Goal: Task Accomplishment & Management: Manage account settings

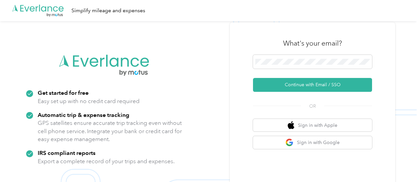
click at [308, 53] on div "What's your email?" at bounding box center [312, 43] width 119 height 23
click at [299, 65] on span at bounding box center [312, 62] width 119 height 14
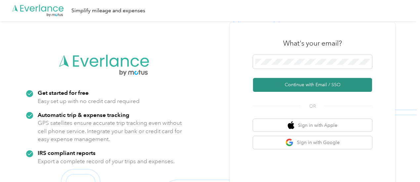
click at [293, 82] on button "Continue with Email / SSO" at bounding box center [312, 85] width 119 height 14
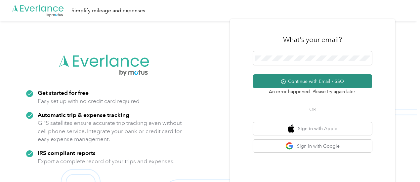
click at [303, 80] on button "Continue with Email / SSO" at bounding box center [312, 81] width 119 height 14
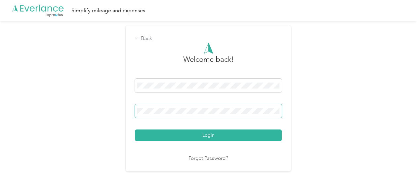
click at [135, 130] on button "Login" at bounding box center [208, 136] width 147 height 12
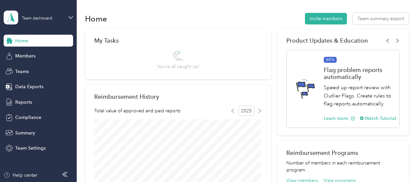
scroll to position [33, 0]
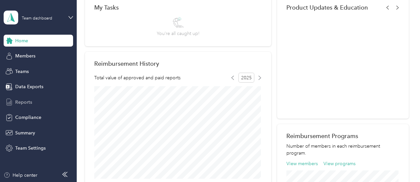
click at [32, 103] on div "Reports" at bounding box center [39, 102] width 70 height 12
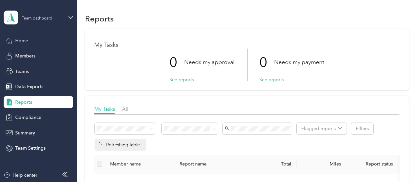
click at [31, 44] on div "Home" at bounding box center [39, 41] width 70 height 12
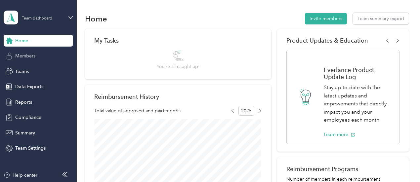
click at [26, 58] on span "Members" at bounding box center [25, 56] width 20 height 7
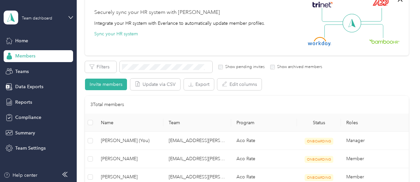
scroll to position [99, 0]
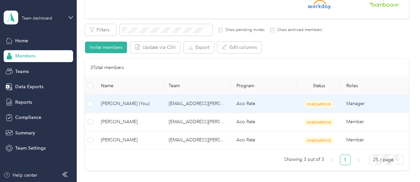
click at [129, 102] on span "[PERSON_NAME] (You)" at bounding box center [129, 103] width 57 height 7
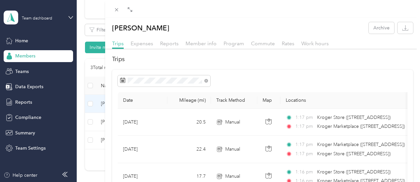
click at [81, 142] on div "[PERSON_NAME] Archive Trips Expenses Reports Member info Program Commute Rates …" at bounding box center [210, 91] width 420 height 182
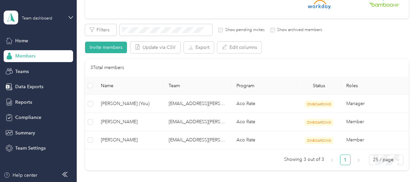
click at [36, 95] on div "Home Members Teams Data Exports Reports Compliance Summary Team Settings" at bounding box center [39, 95] width 70 height 120
click at [37, 99] on div "Reports" at bounding box center [39, 102] width 70 height 12
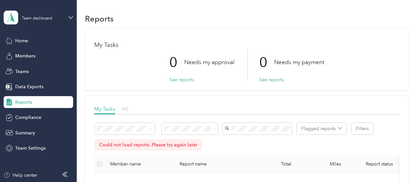
click at [126, 109] on span "All" at bounding box center [125, 109] width 6 height 6
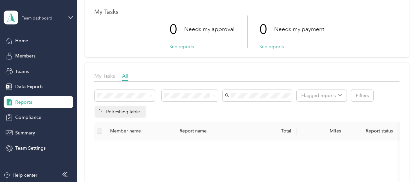
scroll to position [66, 0]
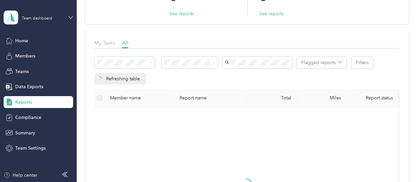
click at [71, 17] on icon at bounding box center [71, 17] width 5 height 5
click at [52, 69] on div "Personal dashboard" at bounding box center [92, 70] width 168 height 12
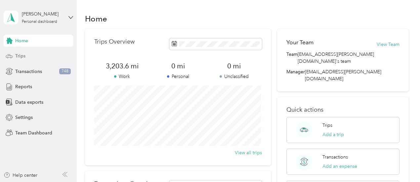
click at [33, 57] on div "Trips" at bounding box center [39, 56] width 70 height 12
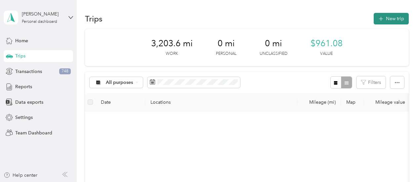
click at [390, 17] on button "New trip" at bounding box center [391, 19] width 35 height 12
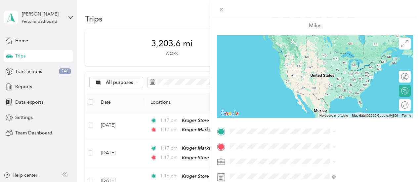
scroll to position [66, 0]
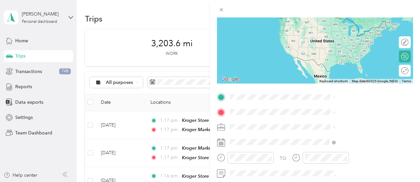
click at [329, 90] on div "New Trip Save This trip cannot be edited because it is either under review, app…" at bounding box center [315, 104] width 196 height 296
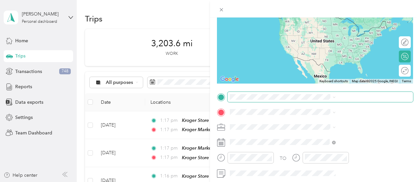
click at [329, 100] on span at bounding box center [321, 97] width 186 height 11
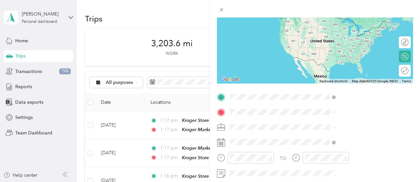
click at [335, 124] on span "[STREET_ADDRESS][US_STATE]" at bounding box center [346, 121] width 66 height 6
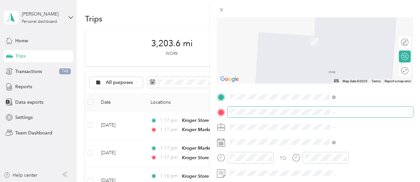
click at [348, 135] on span "[STREET_ADDRESS][US_STATE]" at bounding box center [346, 136] width 66 height 6
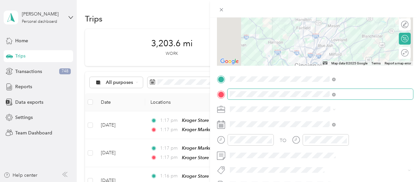
scroll to position [99, 0]
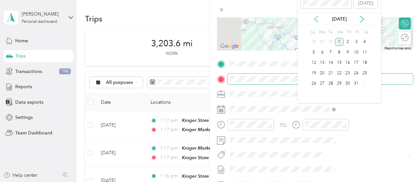
click at [318, 22] on icon at bounding box center [316, 19] width 7 height 7
click at [349, 61] on div "18" at bounding box center [348, 63] width 9 height 8
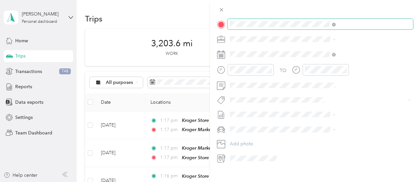
scroll to position [165, 0]
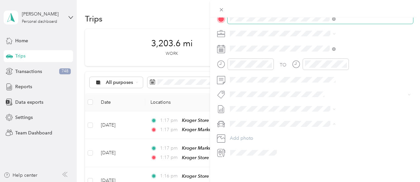
click at [332, 131] on div "Hyundai Elantra" at bounding box center [353, 130] width 101 height 7
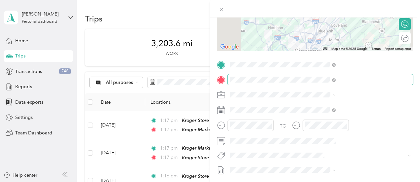
scroll to position [0, 0]
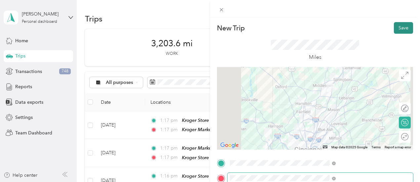
click at [401, 31] on button "Save" at bounding box center [403, 28] width 19 height 12
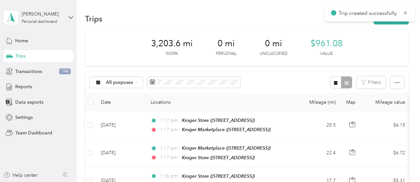
click at [396, 24] on div "Trips New trip" at bounding box center [247, 19] width 324 height 14
click at [397, 23] on button "New trip" at bounding box center [391, 19] width 35 height 12
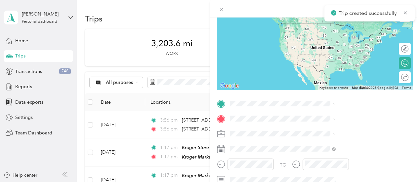
scroll to position [66, 0]
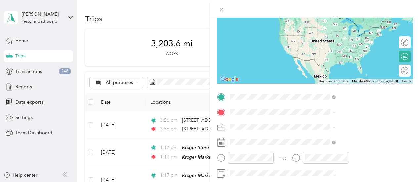
click at [346, 17] on span "[STREET_ADDRESS][US_STATE]" at bounding box center [346, 17] width 66 height 6
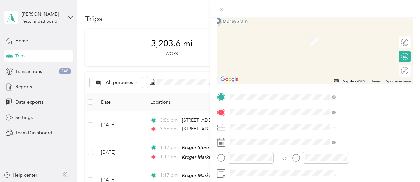
click at [337, 138] on span "[STREET_ADDRESS][US_STATE]" at bounding box center [346, 136] width 66 height 6
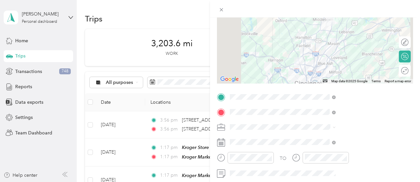
scroll to position [99, 0]
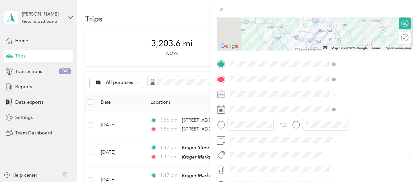
click at [319, 104] on div "TO Add photo" at bounding box center [315, 139] width 196 height 160
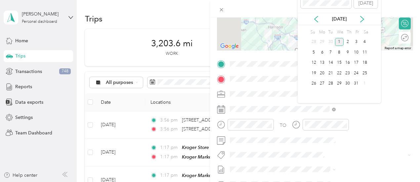
click at [321, 20] on div "[DATE]" at bounding box center [339, 19] width 83 height 7
click at [318, 21] on icon at bounding box center [316, 19] width 7 height 7
click at [351, 65] on div "18" at bounding box center [348, 63] width 9 height 8
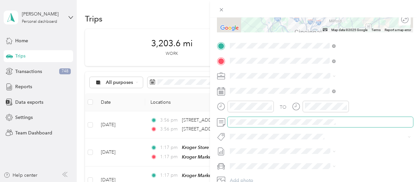
scroll to position [132, 0]
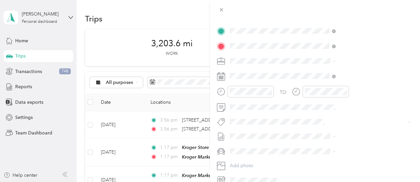
click at [341, 157] on li "Hyundai Elantra" at bounding box center [353, 163] width 111 height 12
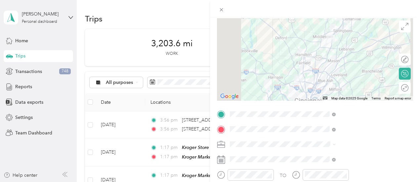
scroll to position [0, 0]
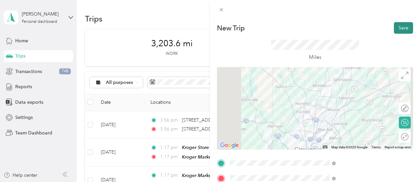
click at [400, 27] on button "Save" at bounding box center [403, 28] width 19 height 12
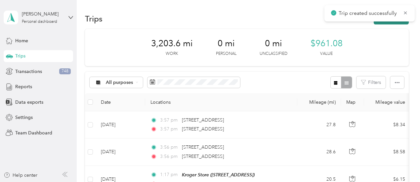
click at [386, 24] on button "New trip" at bounding box center [391, 19] width 35 height 12
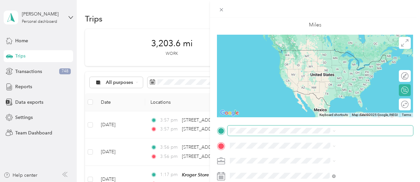
scroll to position [66, 0]
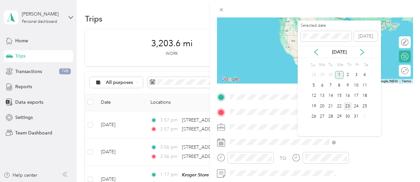
click at [346, 105] on div "23" at bounding box center [348, 106] width 9 height 8
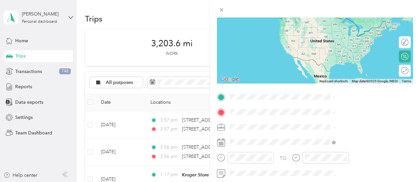
scroll to position [99, 0]
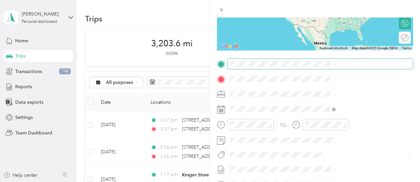
click at [317, 68] on span at bounding box center [321, 64] width 186 height 11
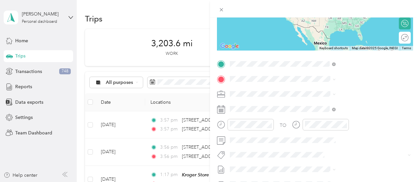
click at [339, 86] on span "[STREET_ADDRESS][US_STATE]" at bounding box center [346, 88] width 66 height 6
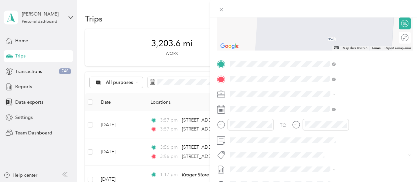
click at [344, 134] on div "TEAM Kroger Marketplace" at bounding box center [346, 129] width 67 height 8
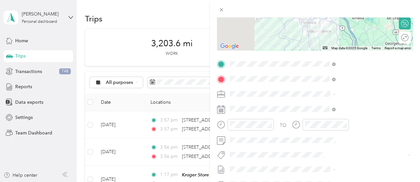
scroll to position [165, 0]
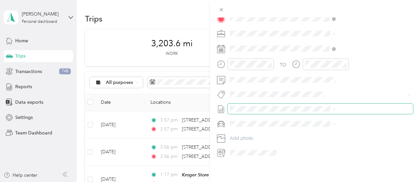
click at [333, 182] on div "New Trip Save This trip cannot be edited because it is either under review, app…" at bounding box center [208, 182] width 417 height 0
click at [330, 182] on div "New Trip Save This trip cannot be edited because it is either under review, app…" at bounding box center [208, 182] width 417 height 0
click at [321, 132] on span "Hyundai Elantra" at bounding box center [319, 131] width 32 height 6
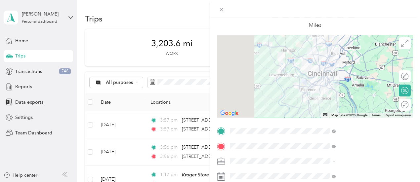
scroll to position [0, 0]
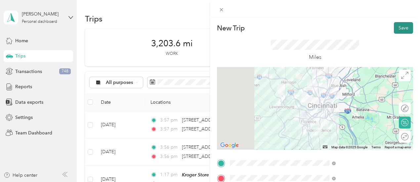
click at [397, 27] on button "Save" at bounding box center [403, 28] width 19 height 12
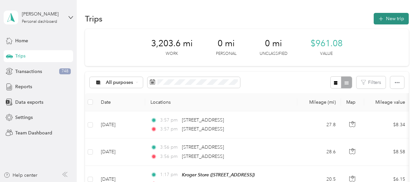
click at [397, 17] on button "New trip" at bounding box center [391, 19] width 35 height 12
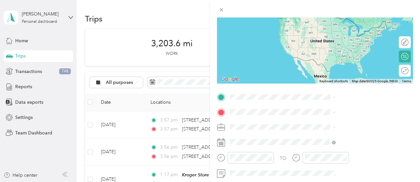
scroll to position [99, 0]
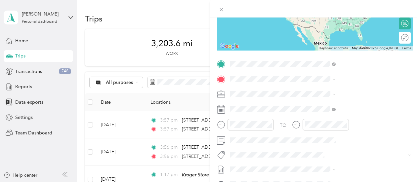
click at [344, 86] on span "[STREET_ADDRESS][US_STATE]" at bounding box center [346, 88] width 66 height 6
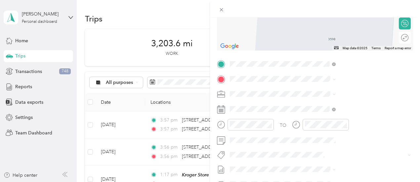
click at [326, 102] on div "TO Add photo" at bounding box center [315, 139] width 196 height 160
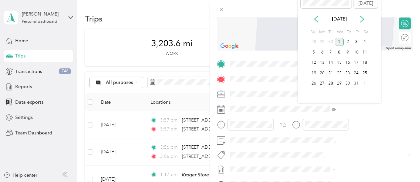
click at [313, 15] on div "[DATE]" at bounding box center [339, 19] width 83 height 12
click at [316, 17] on icon at bounding box center [316, 19] width 7 height 7
click at [349, 72] on div "25" at bounding box center [348, 73] width 9 height 8
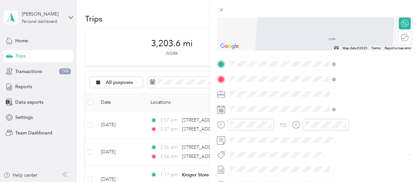
click at [357, 133] on strong "Kroger Marketplace" at bounding box center [357, 130] width 44 height 6
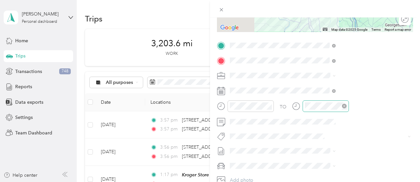
scroll to position [132, 0]
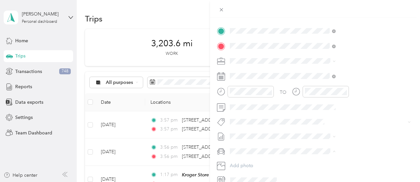
click at [336, 166] on li "Hyundai Elantra" at bounding box center [353, 163] width 111 height 12
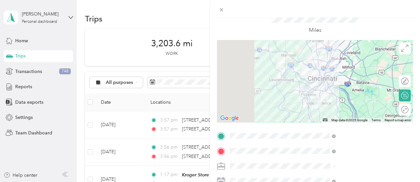
scroll to position [0, 0]
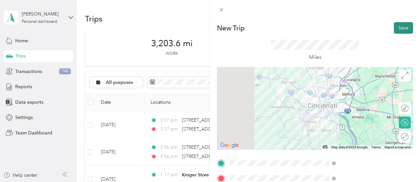
click at [400, 27] on button "Save" at bounding box center [403, 28] width 19 height 12
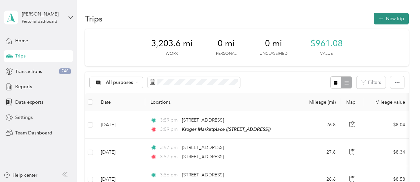
click at [394, 20] on button "New trip" at bounding box center [391, 19] width 35 height 12
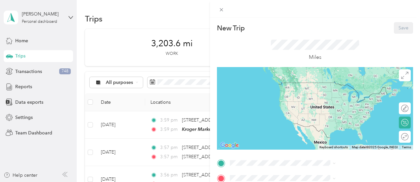
scroll to position [99, 0]
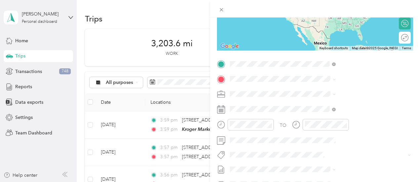
click at [355, 118] on div "TEAM Kroger Marketplace" at bounding box center [346, 115] width 67 height 8
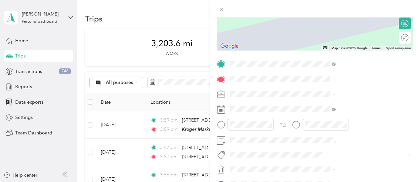
click at [350, 106] on span "[STREET_ADDRESS][US_STATE]" at bounding box center [346, 103] width 66 height 6
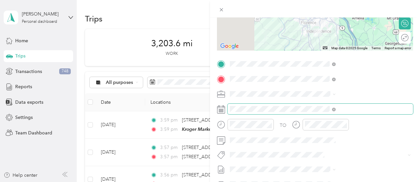
click at [330, 113] on span at bounding box center [321, 109] width 186 height 11
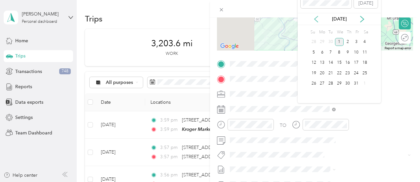
click at [318, 21] on icon at bounding box center [316, 19] width 7 height 7
click at [349, 74] on div "25" at bounding box center [348, 73] width 9 height 8
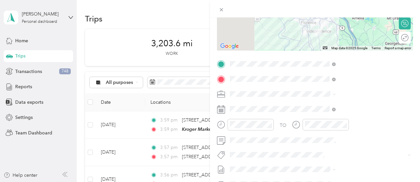
scroll to position [165, 0]
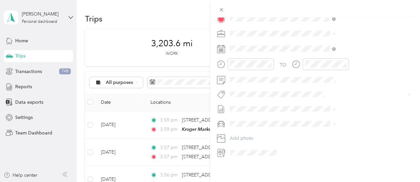
click at [339, 130] on div "Hyundai Elantra" at bounding box center [353, 130] width 101 height 7
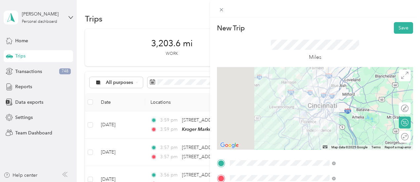
click at [400, 21] on div "New Trip Save This trip cannot be edited because it is either under review, app…" at bounding box center [315, 109] width 210 height 182
click at [400, 27] on button "Save" at bounding box center [403, 28] width 19 height 12
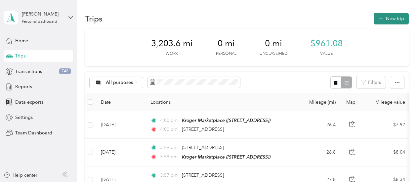
click at [385, 23] on button "New trip" at bounding box center [391, 19] width 35 height 12
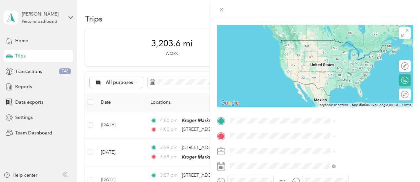
scroll to position [66, 0]
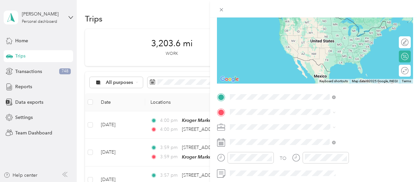
click at [346, 123] on span "[STREET_ADDRESS][US_STATE]" at bounding box center [346, 121] width 66 height 6
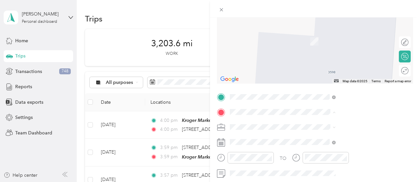
click at [372, 42] on span "[STREET_ADDRESS][PERSON_NAME]" at bounding box center [352, 44] width 79 height 6
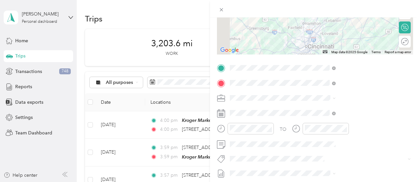
scroll to position [99, 0]
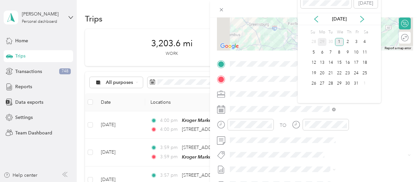
click at [321, 42] on div "29" at bounding box center [322, 42] width 9 height 8
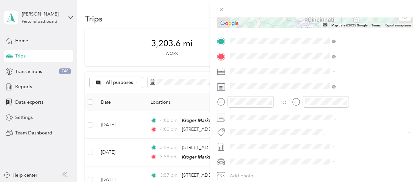
scroll to position [132, 0]
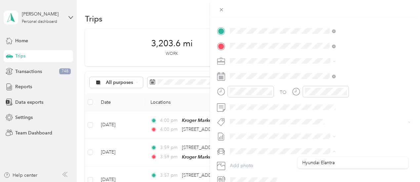
click at [344, 156] on span at bounding box center [321, 151] width 186 height 11
click at [347, 161] on div "Hyundai Elantra" at bounding box center [353, 163] width 101 height 7
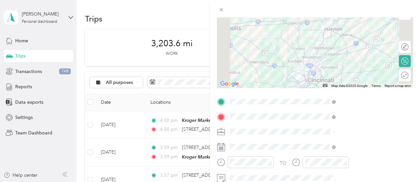
scroll to position [0, 0]
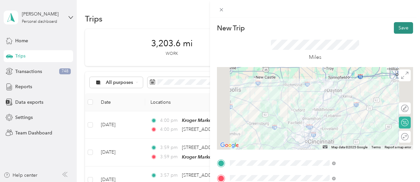
click at [398, 27] on button "Save" at bounding box center [403, 28] width 19 height 12
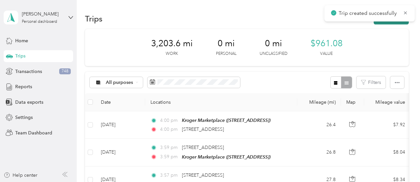
click at [392, 23] on button "New trip" at bounding box center [391, 19] width 35 height 12
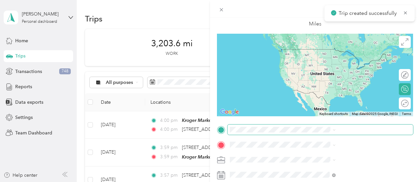
scroll to position [66, 0]
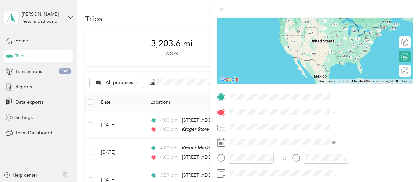
click at [363, 28] on span "[STREET_ADDRESS][PERSON_NAME]" at bounding box center [352, 28] width 79 height 6
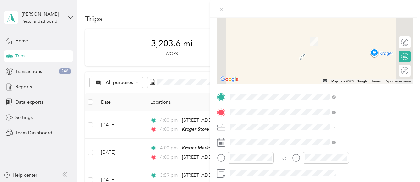
click at [352, 139] on span "[STREET_ADDRESS][US_STATE]" at bounding box center [346, 136] width 66 height 6
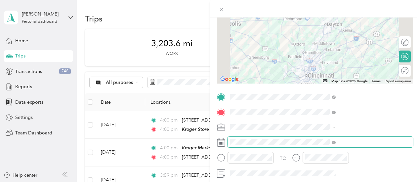
click at [348, 140] on span at bounding box center [321, 142] width 186 height 11
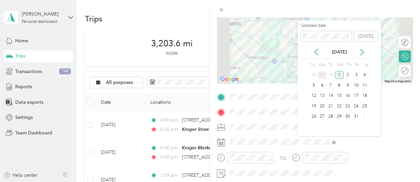
click at [324, 75] on div "29" at bounding box center [322, 75] width 9 height 8
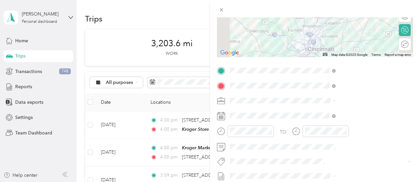
scroll to position [132, 0]
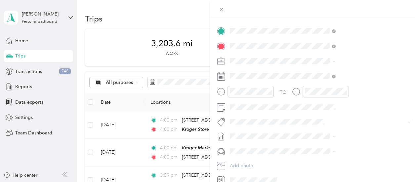
click at [334, 160] on span "Hyundai Elantra" at bounding box center [319, 163] width 32 height 6
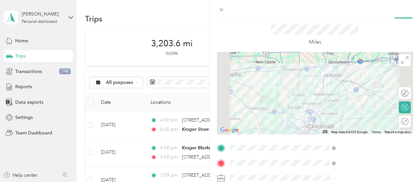
scroll to position [0, 0]
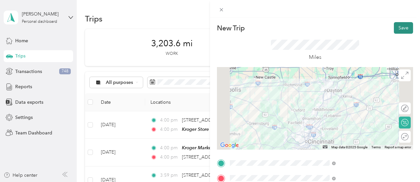
click at [406, 28] on button "Save" at bounding box center [403, 28] width 19 height 12
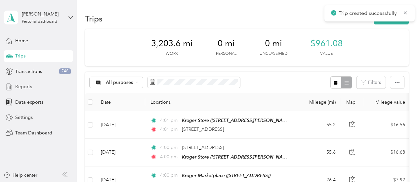
click at [24, 89] on span "Reports" at bounding box center [23, 86] width 17 height 7
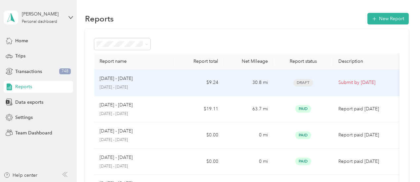
click at [153, 80] on div "[DATE] - [DATE]" at bounding box center [134, 78] width 69 height 7
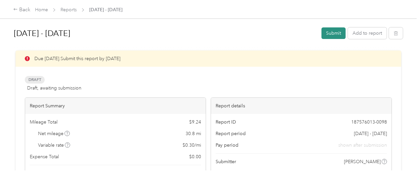
click at [329, 35] on button "Submit" at bounding box center [334, 33] width 24 height 12
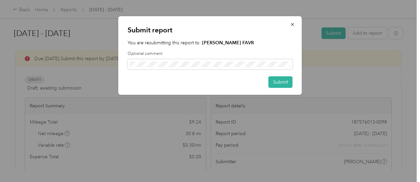
click at [294, 82] on div "Submit report You are resubmitting this report to: [PERSON_NAME] FAVR Optional …" at bounding box center [211, 55] width 184 height 79
click at [288, 82] on button "Submit" at bounding box center [281, 82] width 24 height 12
